Goal: Use online tool/utility: Utilize a website feature to perform a specific function

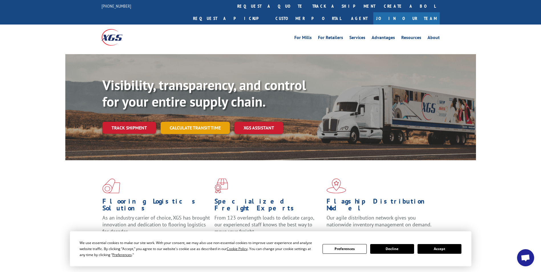
click at [197, 122] on link "Calculate transit time" at bounding box center [194, 128] width 69 height 12
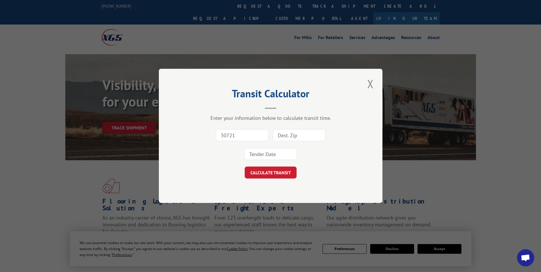
type input "30721"
click at [291, 137] on input at bounding box center [299, 135] width 52 height 12
type input "77061"
click at [272, 156] on input at bounding box center [270, 154] width 52 height 12
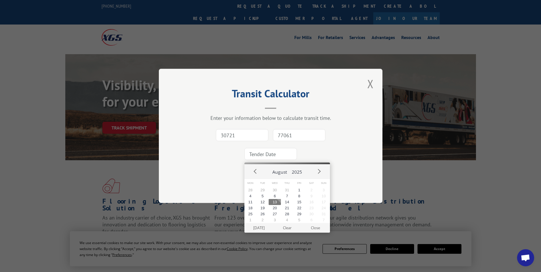
click at [275, 202] on button "13" at bounding box center [274, 202] width 12 height 6
type input "[DATE]"
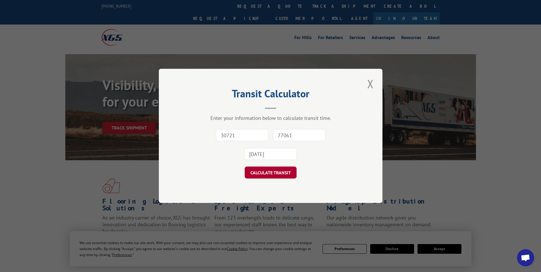
click at [273, 174] on button "CALCULATE TRANSIT" at bounding box center [271, 173] width 52 height 12
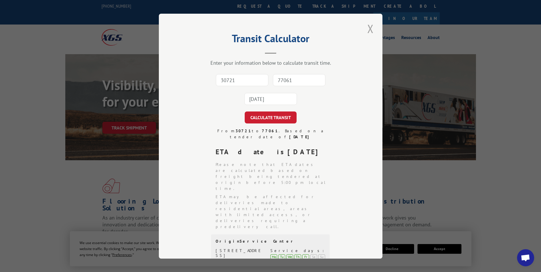
click at [369, 28] on button "Close modal" at bounding box center [370, 29] width 10 height 16
